Goal: Find contact information: Find contact information

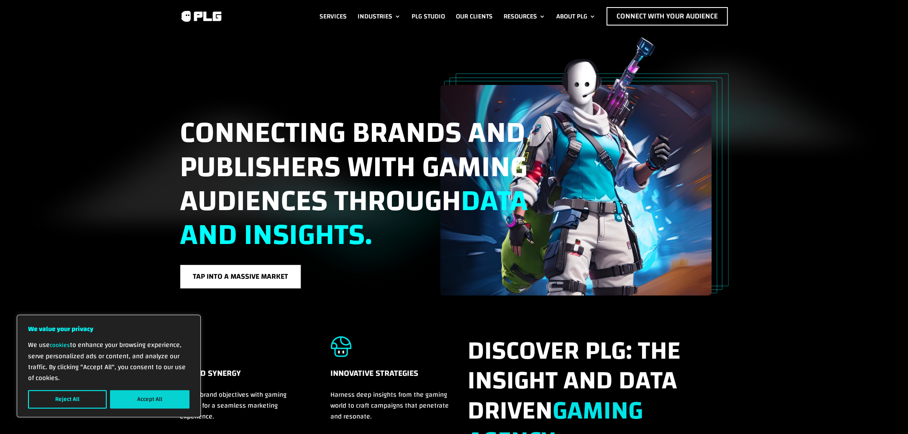
click at [166, 393] on button "Accept All" at bounding box center [149, 399] width 79 height 18
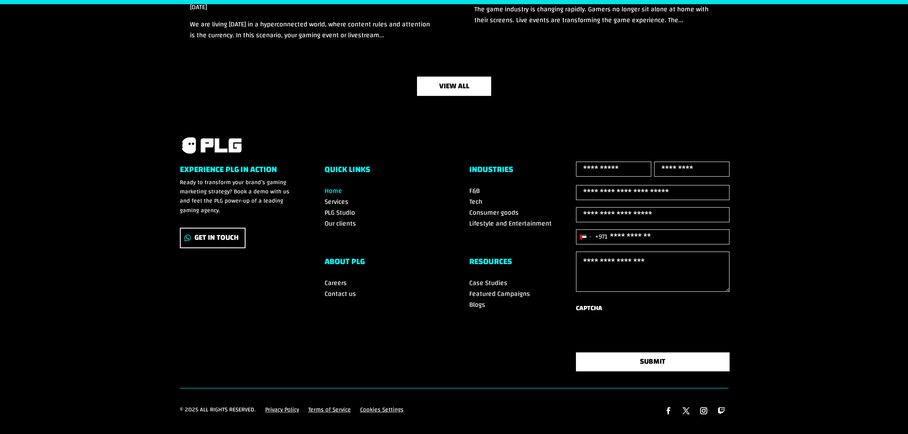
scroll to position [2872, 0]
click at [81, 116] on div "Experience PLG in Action Ready to transform your brand’s gaming marketing strat…" at bounding box center [454, 254] width 908 height 276
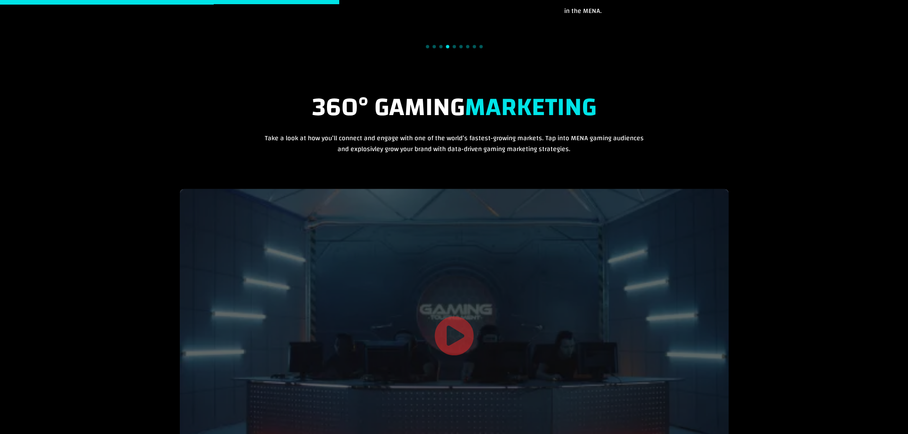
scroll to position [1031, 0]
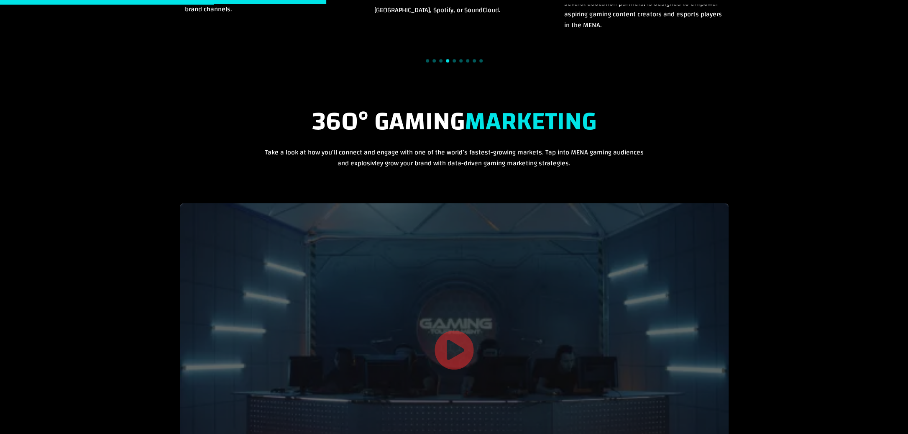
click at [459, 342] on link at bounding box center [454, 350] width 40 height 43
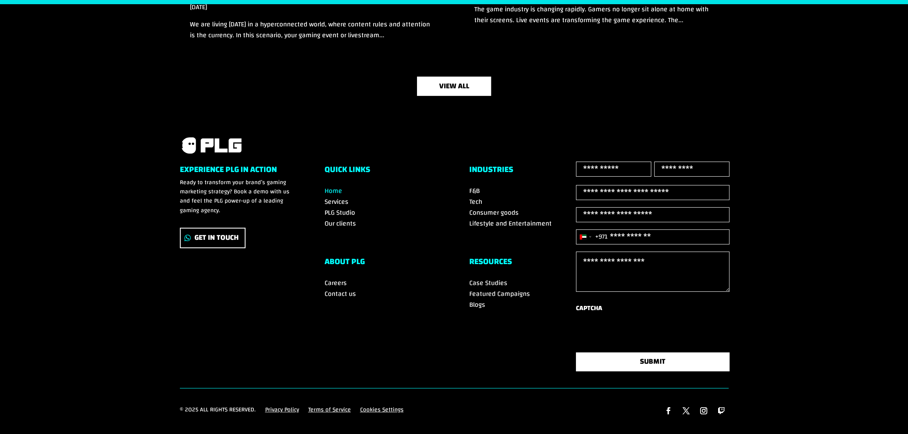
scroll to position [2857, 0]
click at [338, 287] on span "Contact us" at bounding box center [340, 293] width 31 height 13
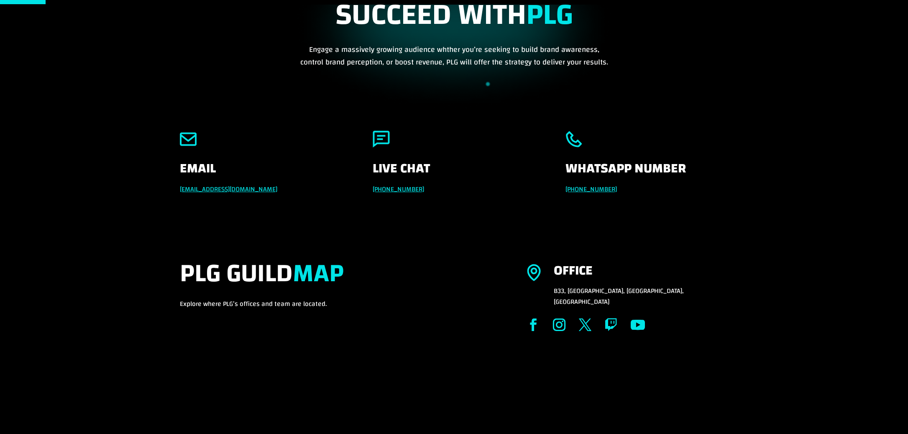
scroll to position [84, 0]
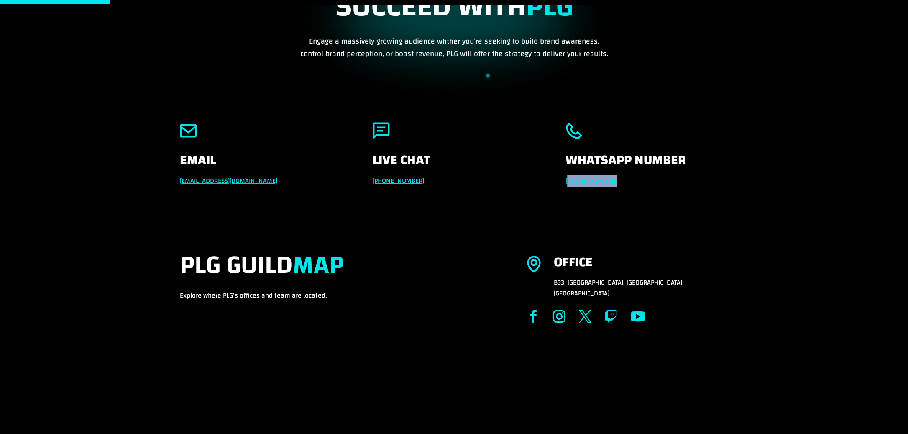
drag, startPoint x: 596, startPoint y: 179, endPoint x: 568, endPoint y: 181, distance: 27.7
click at [568, 181] on p "[PHONE_NUMBER]" at bounding box center [646, 180] width 163 height 11
copy link "971 551257087"
click at [650, 205] on div "Email [EMAIL_ADDRESS][DOMAIN_NAME] Live Chat [PHONE_NUMBER] Whatsapp Number [PH…" at bounding box center [454, 173] width 908 height 128
click at [512, 162] on h4 "Live Chat" at bounding box center [454, 164] width 163 height 22
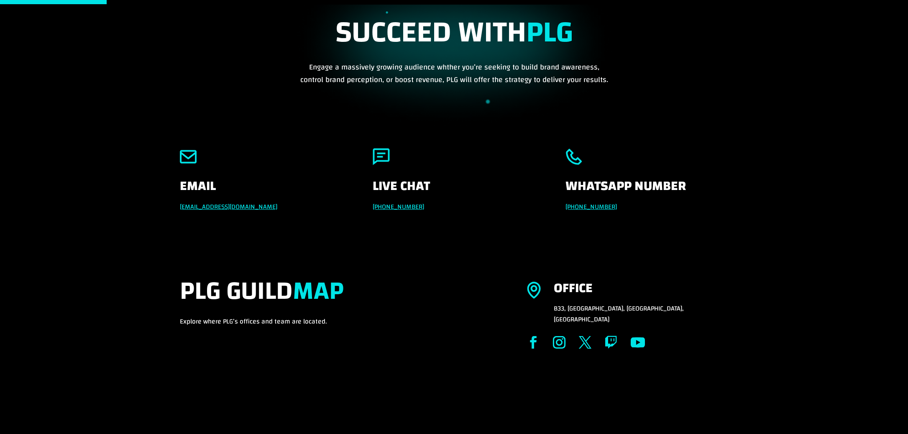
scroll to position [0, 0]
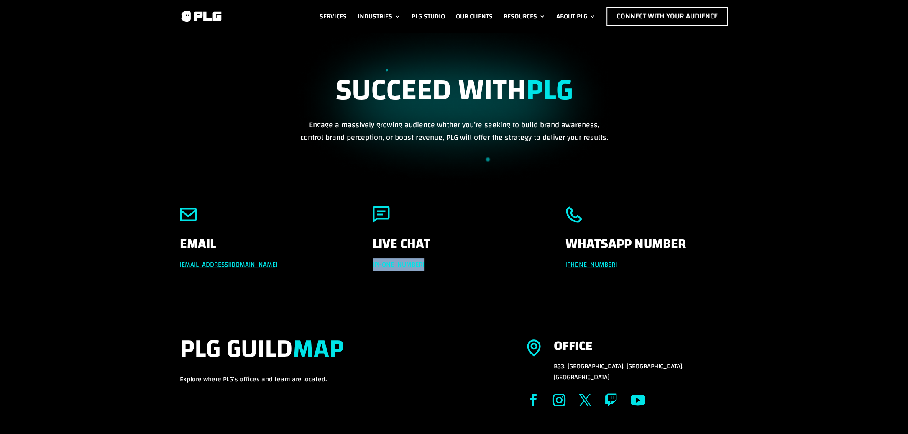
drag, startPoint x: 389, startPoint y: 261, endPoint x: 370, endPoint y: 263, distance: 18.9
click at [370, 263] on div "Email [EMAIL_ADDRESS][DOMAIN_NAME] Live Chat [PHONE_NUMBER] Whatsapp Number [PH…" at bounding box center [454, 237] width 549 height 91
copy link "[PHONE_NUMBER]"
click at [418, 263] on link "[PHONE_NUMBER]" at bounding box center [398, 264] width 51 height 13
click at [415, 282] on div "Email [EMAIL_ADDRESS][DOMAIN_NAME] Live Chat [PHONE_NUMBER] Whatsapp Number [PH…" at bounding box center [454, 237] width 549 height 91
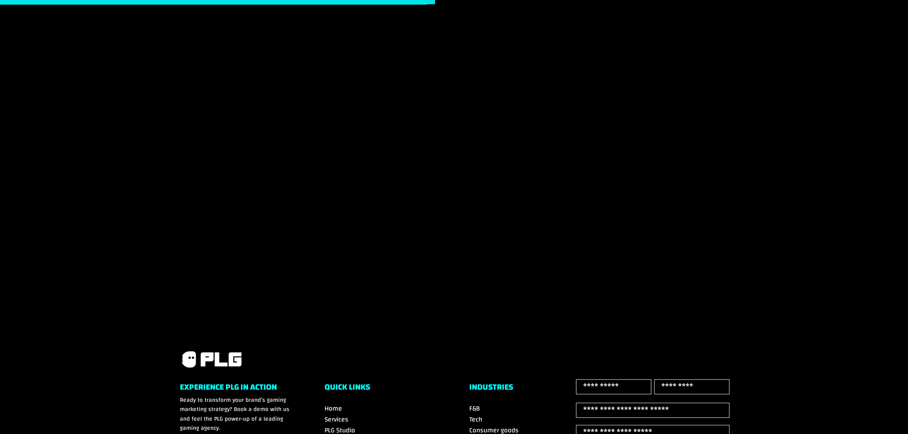
scroll to position [293, 0]
